Goal: Check status: Check status

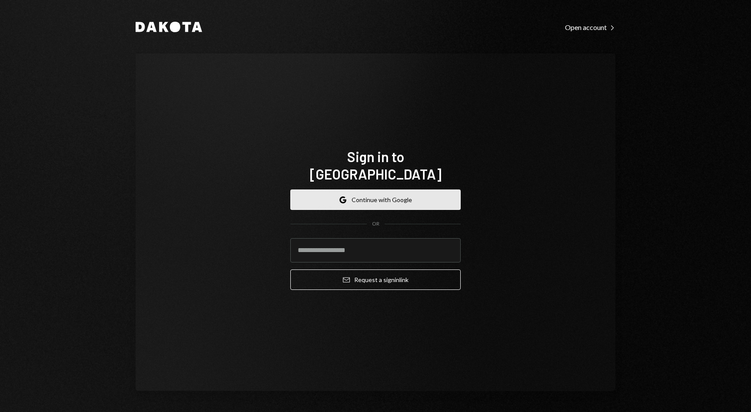
click at [425, 192] on button "Google Continue with Google" at bounding box center [375, 199] width 170 height 20
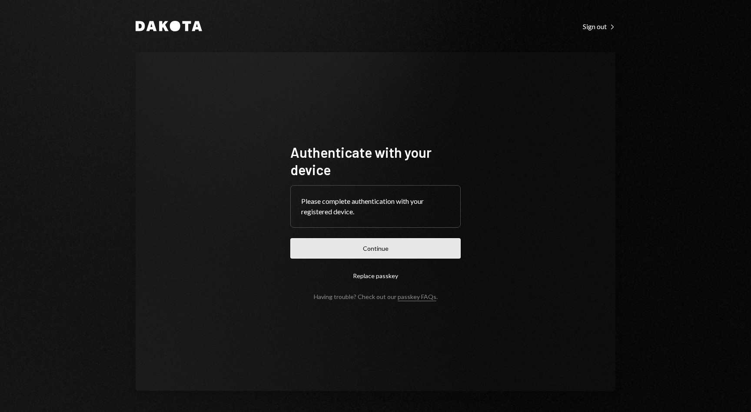
click at [372, 253] on button "Continue" at bounding box center [375, 248] width 170 height 20
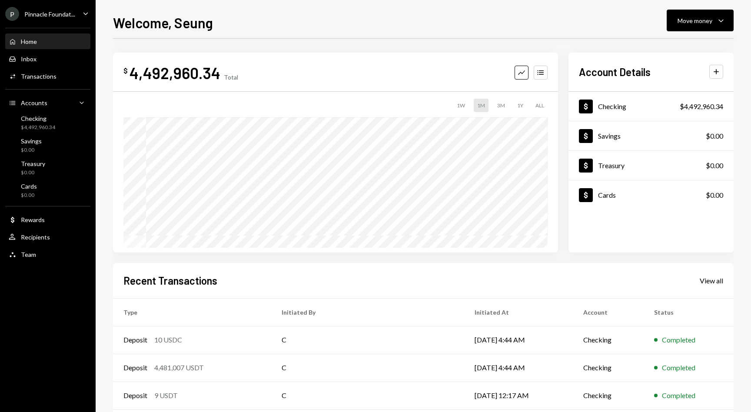
scroll to position [29, 0]
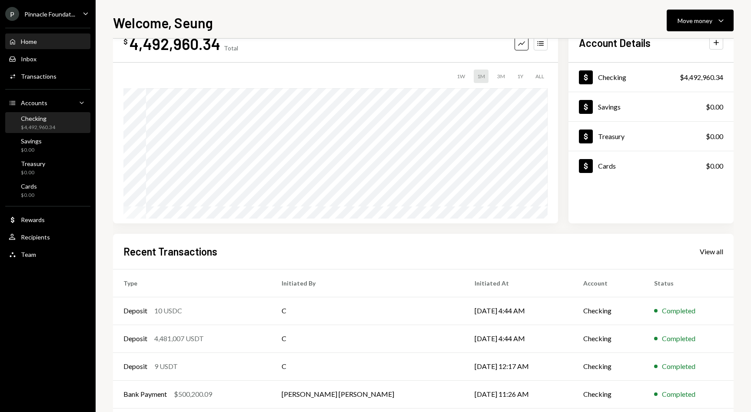
click at [55, 127] on div "Checking $4,492,960.34" at bounding box center [48, 123] width 78 height 17
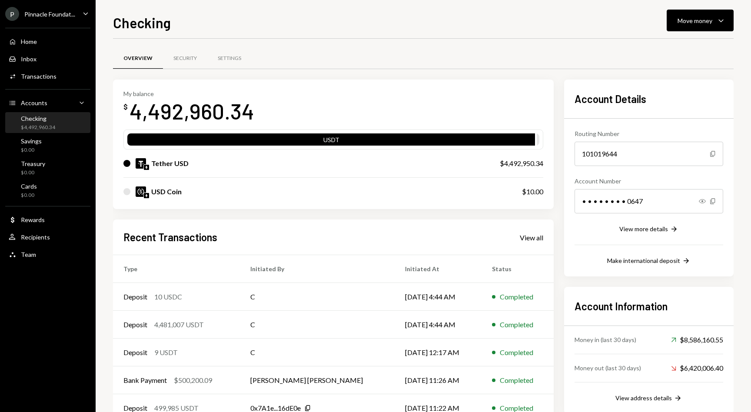
click at [127, 192] on div at bounding box center [126, 191] width 7 height 7
click at [127, 191] on div at bounding box center [126, 191] width 7 height 7
click at [143, 191] on img at bounding box center [141, 191] width 10 height 10
click at [167, 191] on div "USD Coin" at bounding box center [166, 191] width 30 height 10
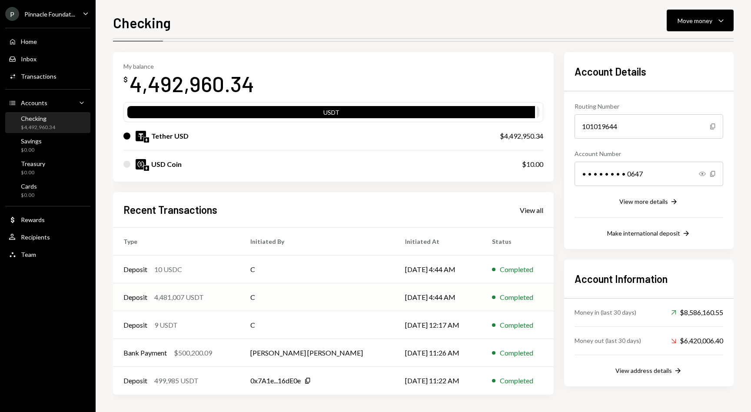
scroll to position [27, 0]
click at [41, 127] on div "$4,492,960.34" at bounding box center [38, 127] width 34 height 7
click at [45, 125] on div "$4,492,960.34" at bounding box center [38, 127] width 34 height 7
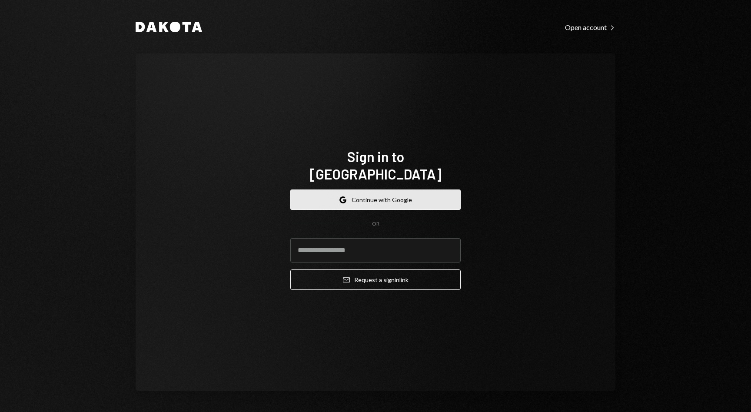
click at [386, 192] on button "Google Continue with Google" at bounding box center [375, 199] width 170 height 20
click at [359, 189] on button "Google Continue with Google" at bounding box center [375, 199] width 170 height 20
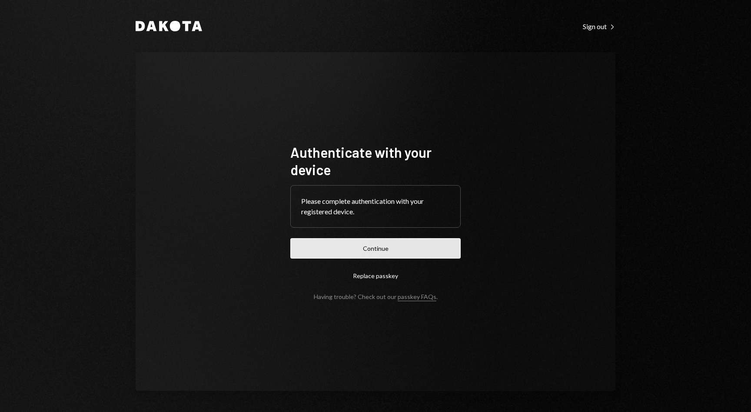
click at [390, 253] on button "Continue" at bounding box center [375, 248] width 170 height 20
